Goal: Task Accomplishment & Management: Manage account settings

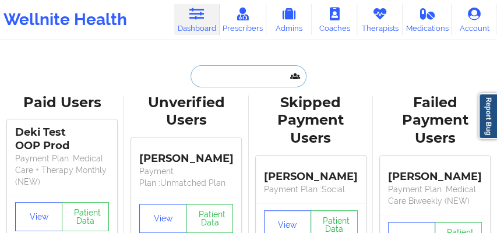
click at [213, 70] on input "text" at bounding box center [248, 76] width 115 height 22
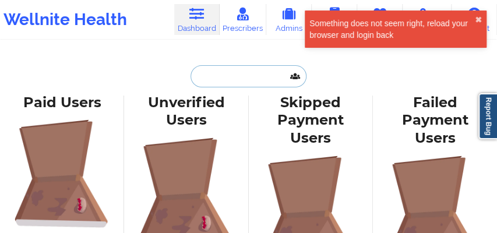
paste input "[EMAIL_ADDRESS][DOMAIN_NAME]"
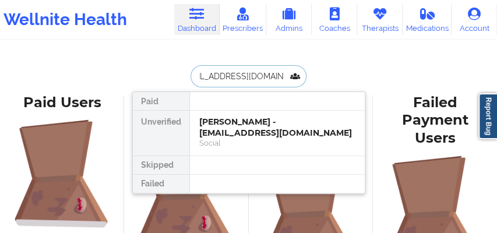
type input "[EMAIL_ADDRESS][DOMAIN_NAME]"
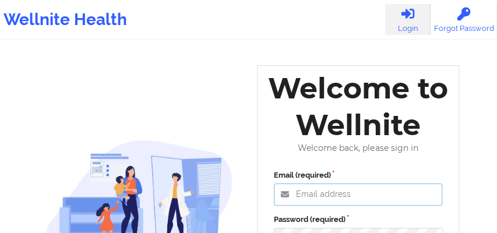
click at [305, 198] on input "Email (required)" at bounding box center [358, 195] width 169 height 22
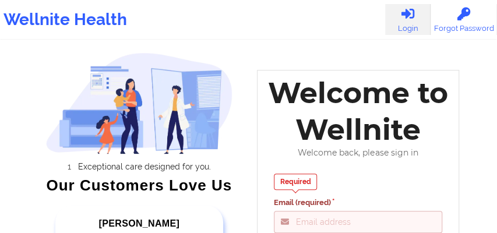
scroll to position [32, 0]
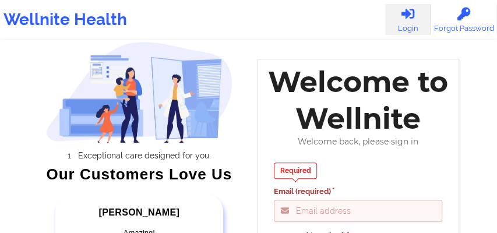
type input "Fanama@wellnite.com"
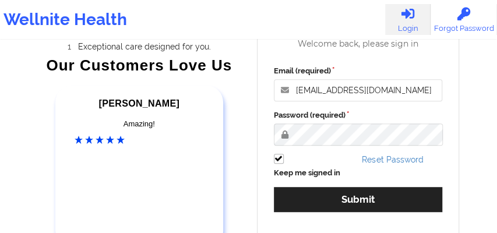
scroll to position [168, 0]
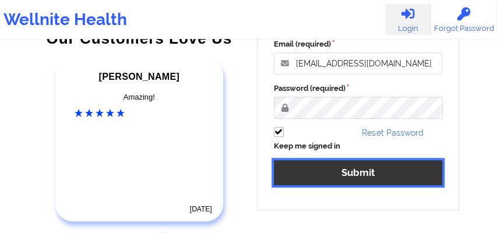
click at [312, 163] on button "Submit" at bounding box center [358, 172] width 169 height 25
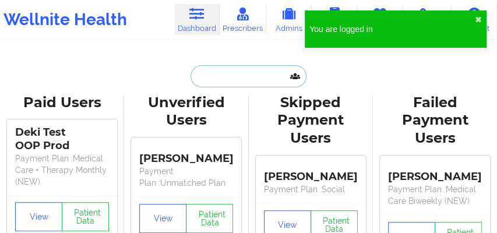
click at [234, 77] on input "text" at bounding box center [248, 76] width 115 height 22
paste input "[EMAIL_ADDRESS][DOMAIN_NAME]"
type input "[EMAIL_ADDRESS][DOMAIN_NAME]"
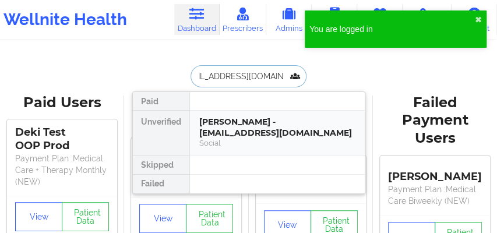
click at [233, 140] on div "Social" at bounding box center [277, 143] width 156 height 10
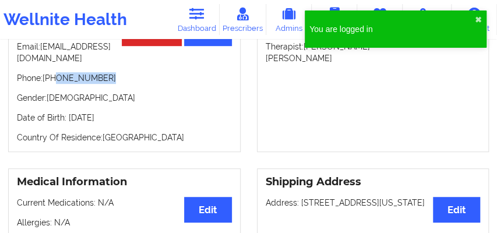
scroll to position [168, 0]
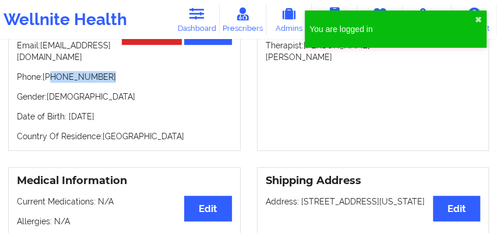
drag, startPoint x: 84, startPoint y: 83, endPoint x: 52, endPoint y: 82, distance: 31.5
click at [52, 82] on p "Phone: +1646-377-8941" at bounding box center [124, 77] width 215 height 12
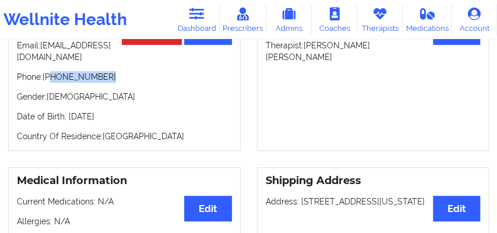
copy p "646-377-8941"
click at [385, 20] on link "Therapists" at bounding box center [379, 19] width 45 height 31
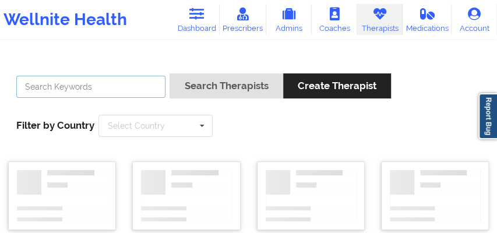
click at [85, 90] on input "text" at bounding box center [90, 87] width 149 height 22
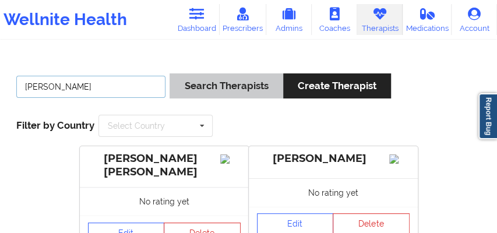
type input "ivory brooks"
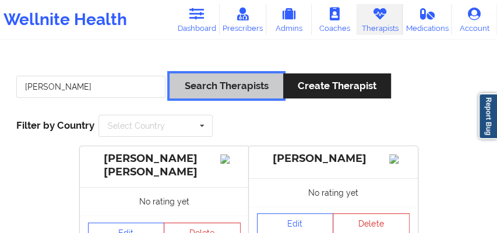
click at [215, 84] on button "Search Therapists" at bounding box center [226, 85] width 113 height 25
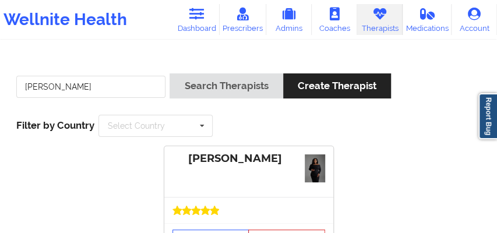
click at [210, 215] on div at bounding box center [248, 210] width 169 height 26
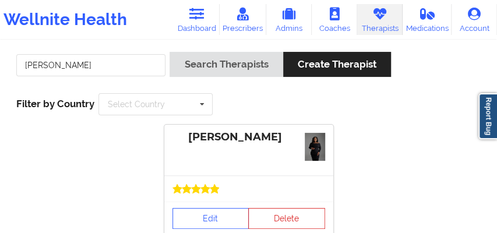
scroll to position [101, 0]
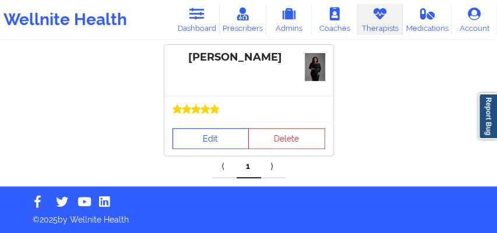
click at [211, 137] on link "Edit" at bounding box center [210, 138] width 77 height 21
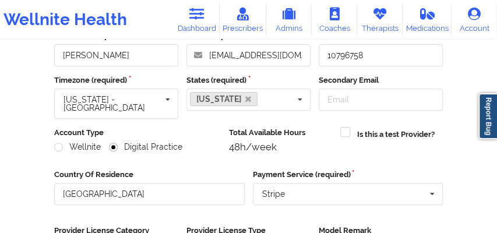
scroll to position [32, 0]
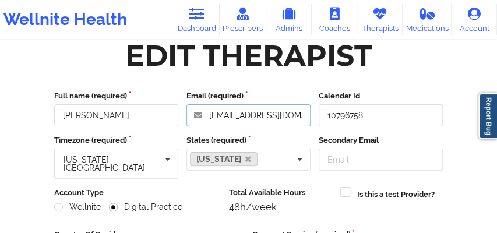
drag, startPoint x: 299, startPoint y: 117, endPoint x: 210, endPoint y: 118, distance: 89.7
click at [210, 118] on input "brooksivy.ib@gmail.com" at bounding box center [248, 115] width 124 height 22
click at [248, 23] on link "Prescribers" at bounding box center [243, 19] width 47 height 31
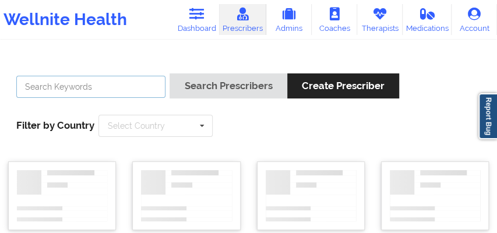
click at [131, 87] on input "text" at bounding box center [90, 87] width 149 height 22
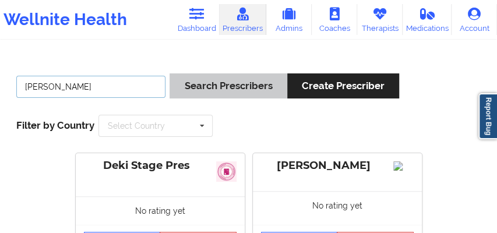
type input "amy halanski"
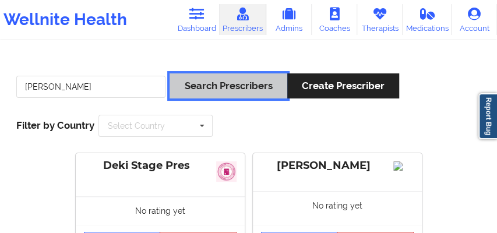
click at [248, 82] on button "Search Prescribers" at bounding box center [228, 85] width 117 height 25
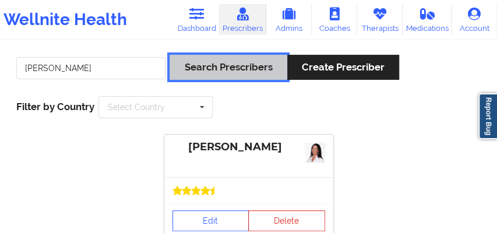
scroll to position [84, 0]
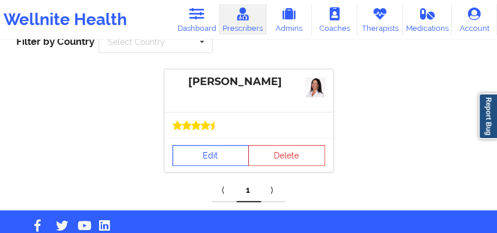
click at [213, 160] on link "Edit" at bounding box center [210, 155] width 77 height 21
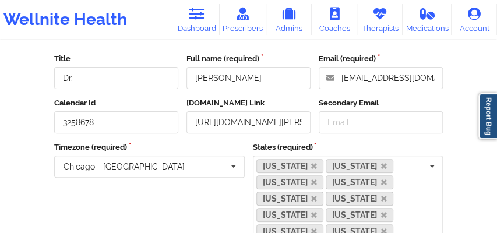
scroll to position [90, 0]
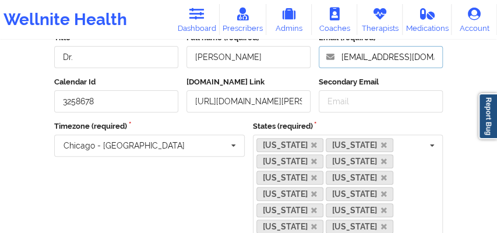
drag, startPoint x: 369, startPoint y: 58, endPoint x: 332, endPoint y: 62, distance: 38.1
click at [332, 62] on input "achin26@hotmail.com" at bounding box center [381, 57] width 124 height 22
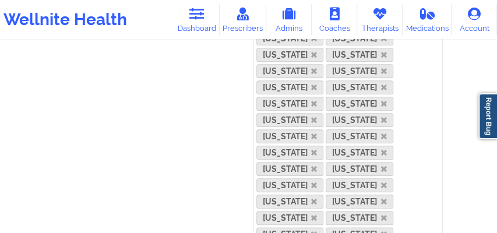
scroll to position [647, 0]
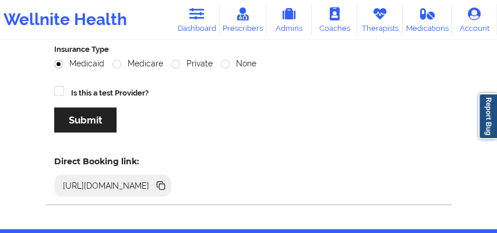
click at [167, 179] on icon at bounding box center [160, 185] width 13 height 13
click at [165, 184] on icon at bounding box center [162, 187] width 6 height 6
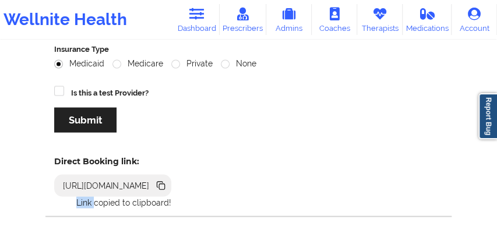
click at [165, 184] on icon at bounding box center [162, 187] width 6 height 6
copy p "Link"
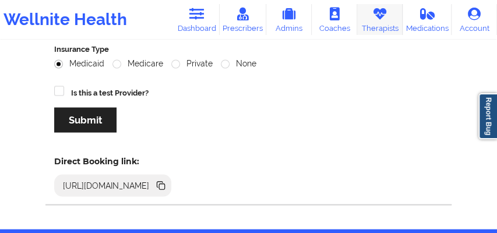
click at [387, 20] on link "Therapists" at bounding box center [379, 19] width 45 height 31
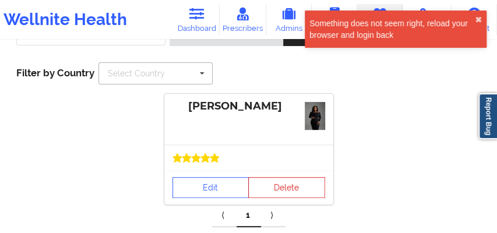
scroll to position [49, 0]
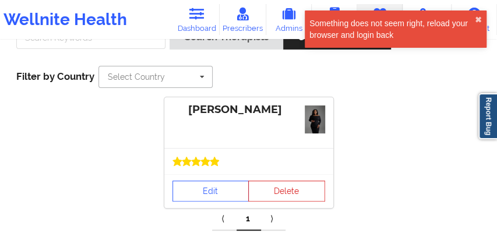
click at [113, 84] on input "text" at bounding box center [156, 76] width 113 height 21
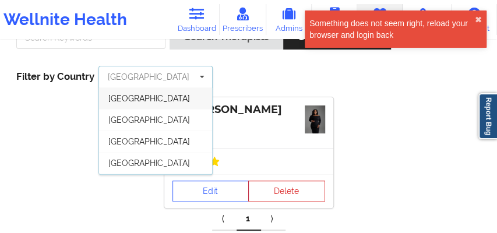
scroll to position [0, 0]
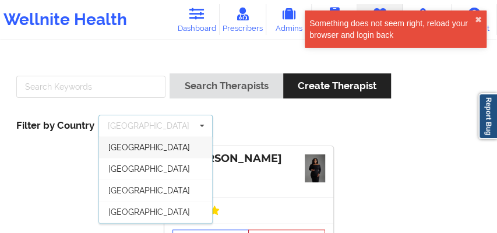
click at [221, 117] on div "Search Therapists Create Therapist Filter by Country Australia Australia Canada…" at bounding box center [248, 105] width 481 height 80
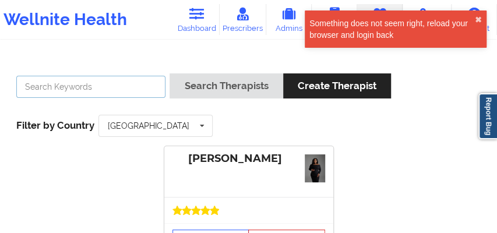
click at [115, 87] on input "text" at bounding box center [90, 87] width 149 height 22
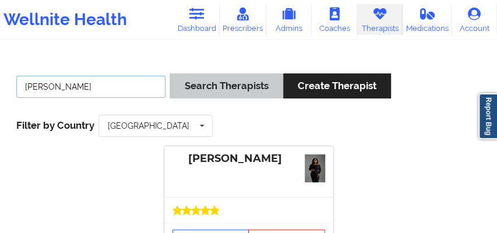
type input "rosalva"
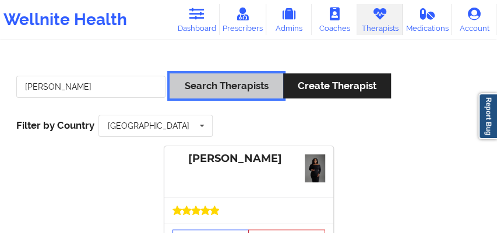
click at [202, 84] on button "Search Therapists" at bounding box center [226, 85] width 113 height 25
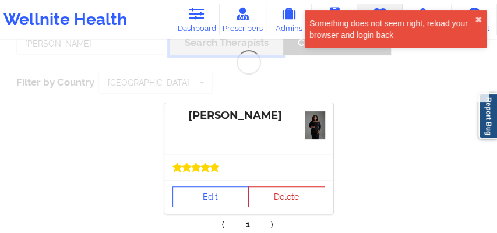
scroll to position [101, 0]
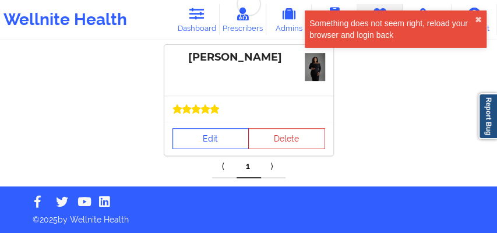
click at [205, 139] on link "Edit" at bounding box center [210, 138] width 77 height 21
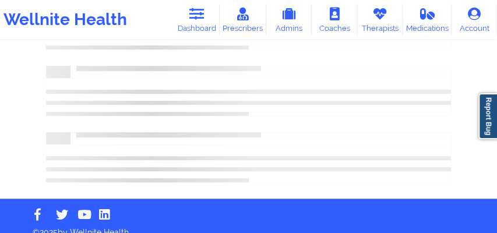
scroll to position [128, 0]
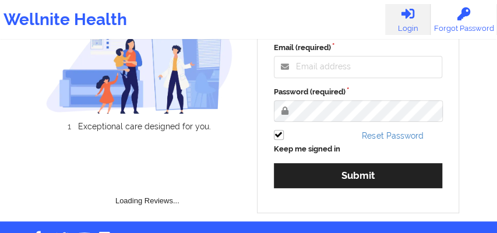
scroll to position [77, 0]
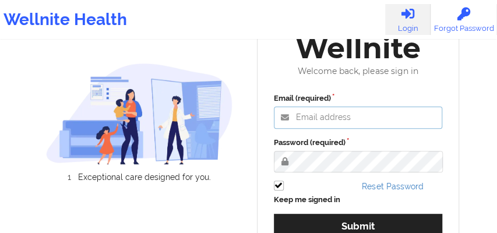
click at [308, 118] on input "Email (required)" at bounding box center [358, 118] width 169 height 22
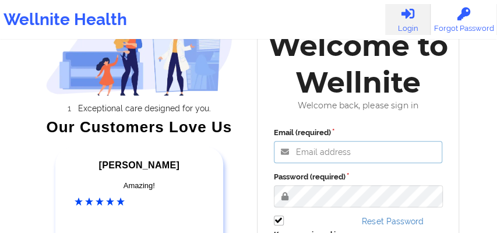
scroll to position [82, 0]
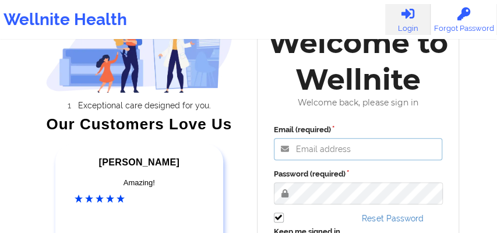
click at [302, 143] on input "Email (required)" at bounding box center [358, 149] width 169 height 22
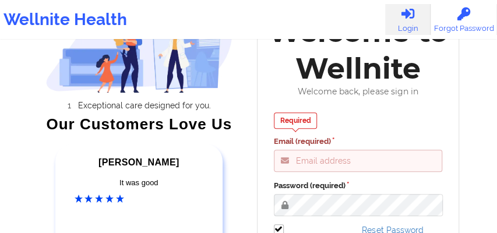
type input "Fanama@wellnite.com"
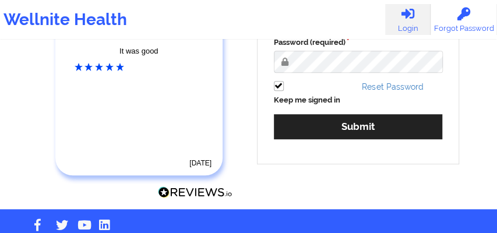
scroll to position [238, 0]
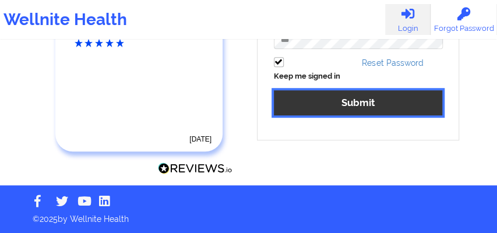
click at [335, 104] on button "Submit" at bounding box center [358, 102] width 169 height 25
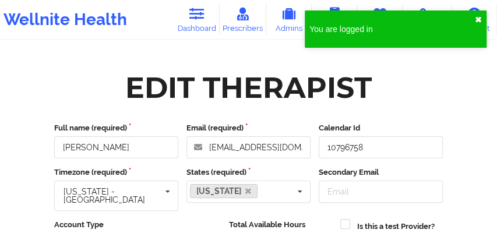
click at [477, 18] on button "✖︎" at bounding box center [478, 19] width 7 height 9
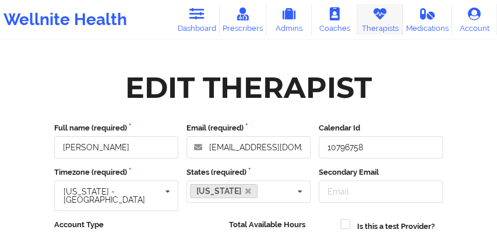
click at [387, 29] on link "Therapists" at bounding box center [379, 19] width 45 height 31
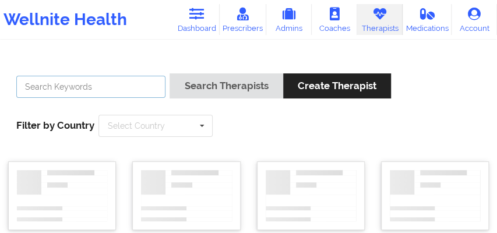
click at [125, 88] on input "text" at bounding box center [90, 87] width 149 height 22
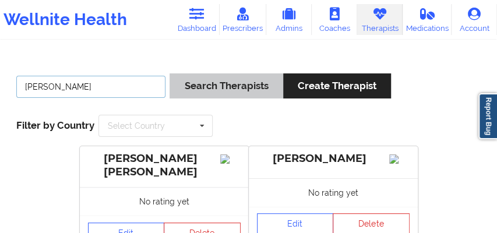
type input "rosalva"
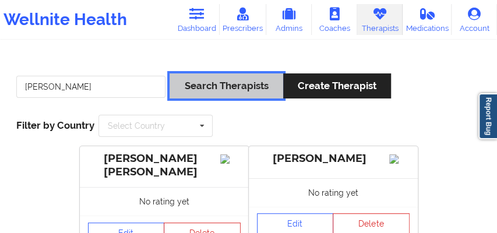
click at [218, 84] on button "Search Therapists" at bounding box center [226, 85] width 113 height 25
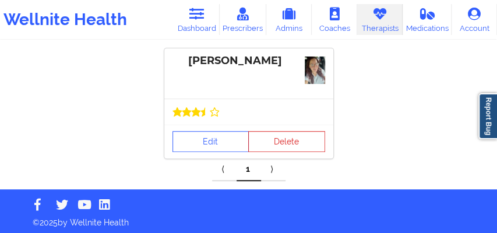
scroll to position [101, 0]
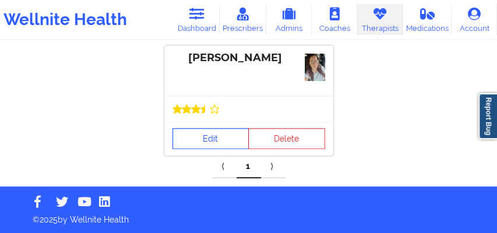
click at [206, 137] on link "Edit" at bounding box center [210, 138] width 77 height 21
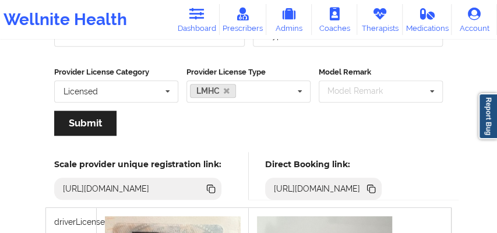
scroll to position [256, 0]
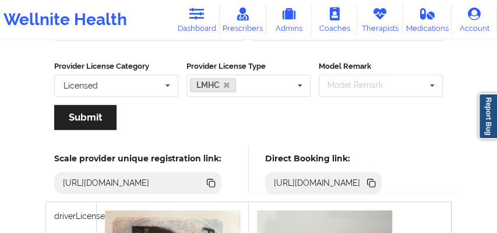
click at [375, 181] on icon at bounding box center [372, 184] width 6 height 6
click at [197, 23] on link "Dashboard" at bounding box center [196, 19] width 45 height 31
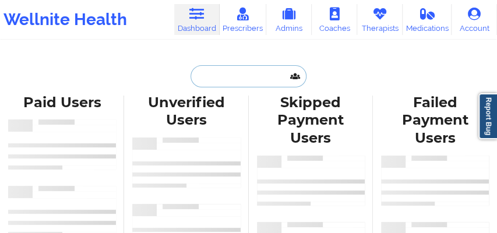
click at [214, 75] on input "text" at bounding box center [248, 76] width 115 height 22
paste input "Tiffany Alvey"
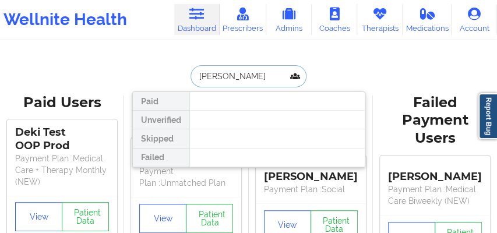
click at [195, 76] on input "Tiffany Alvey" at bounding box center [248, 76] width 115 height 22
type input "Tiffany Alvey"
drag, startPoint x: 249, startPoint y: 79, endPoint x: 174, endPoint y: 73, distance: 75.4
click at [174, 73] on div "Tiffany Alvey Paid Unverified Skipped Failed" at bounding box center [248, 76] width 233 height 22
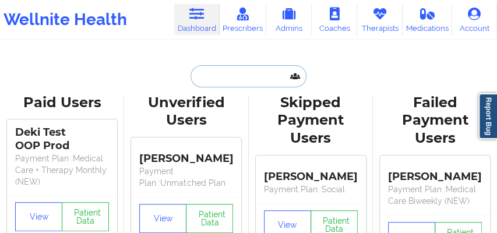
paste input "MONICAVASWANI67@GMAIL.COM"
type input "MONICAVASWANI67@GMAIL.COM"
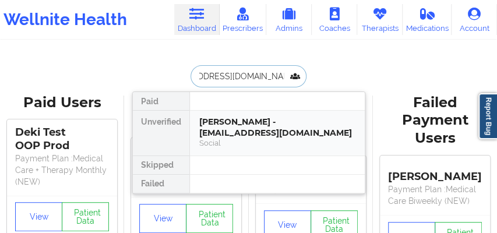
click at [234, 125] on div "Monica Vaswani - monicavaswani67@gmail.com" at bounding box center [277, 128] width 156 height 22
